Goal: Task Accomplishment & Management: Complete application form

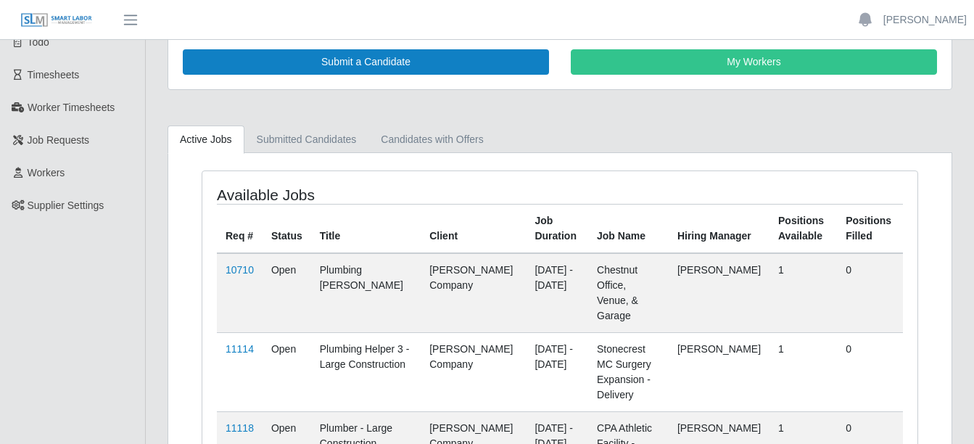
scroll to position [125, 0]
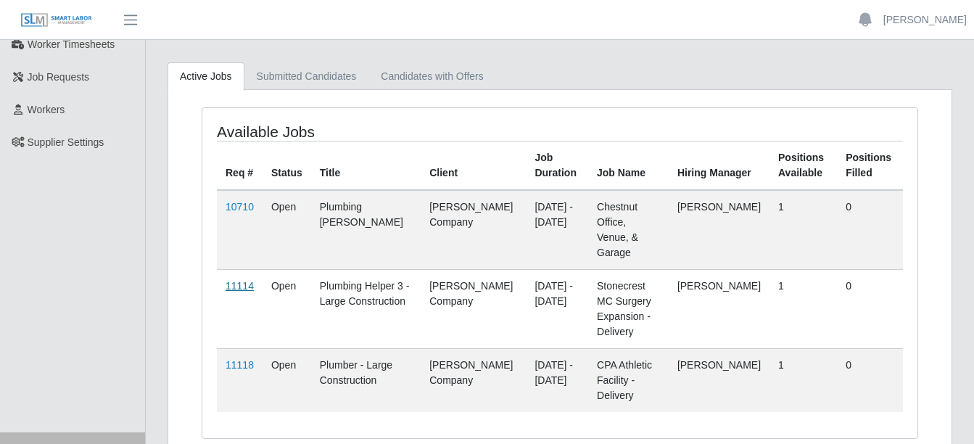
click at [235, 280] on link "11114" at bounding box center [240, 286] width 28 height 12
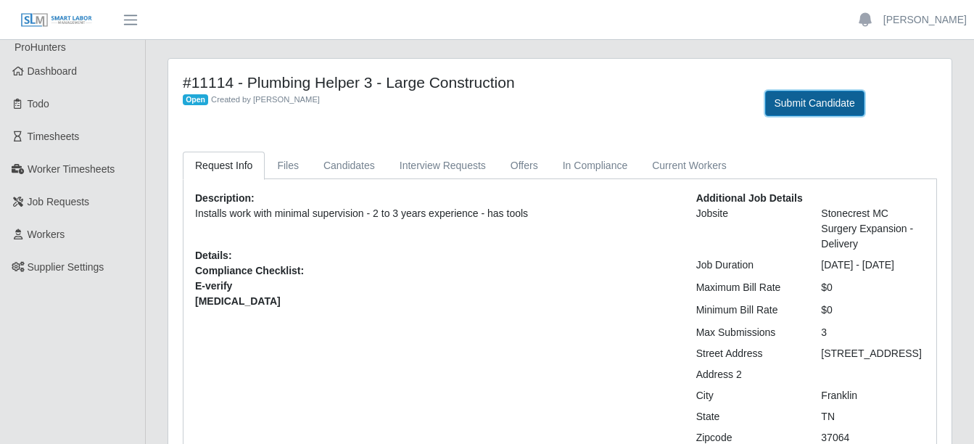
click at [809, 101] on button "Submit Candidate" at bounding box center [814, 103] width 99 height 25
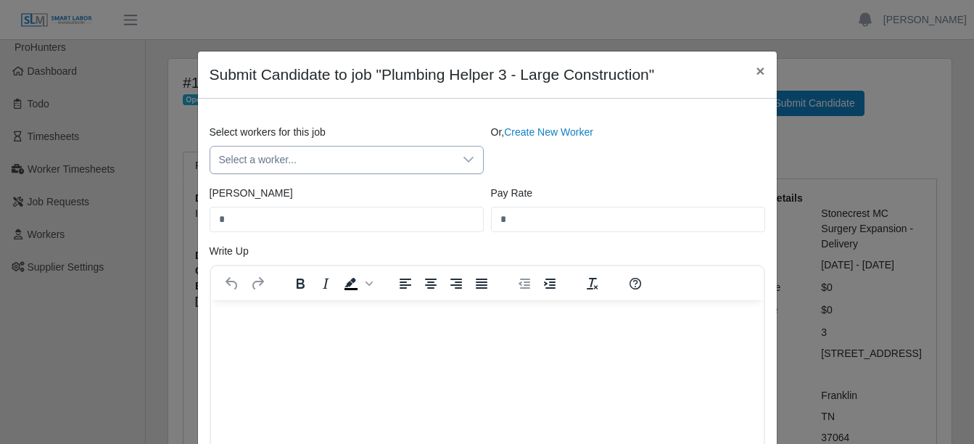
click at [464, 168] on div at bounding box center [468, 160] width 29 height 27
